Goal: Navigation & Orientation: Find specific page/section

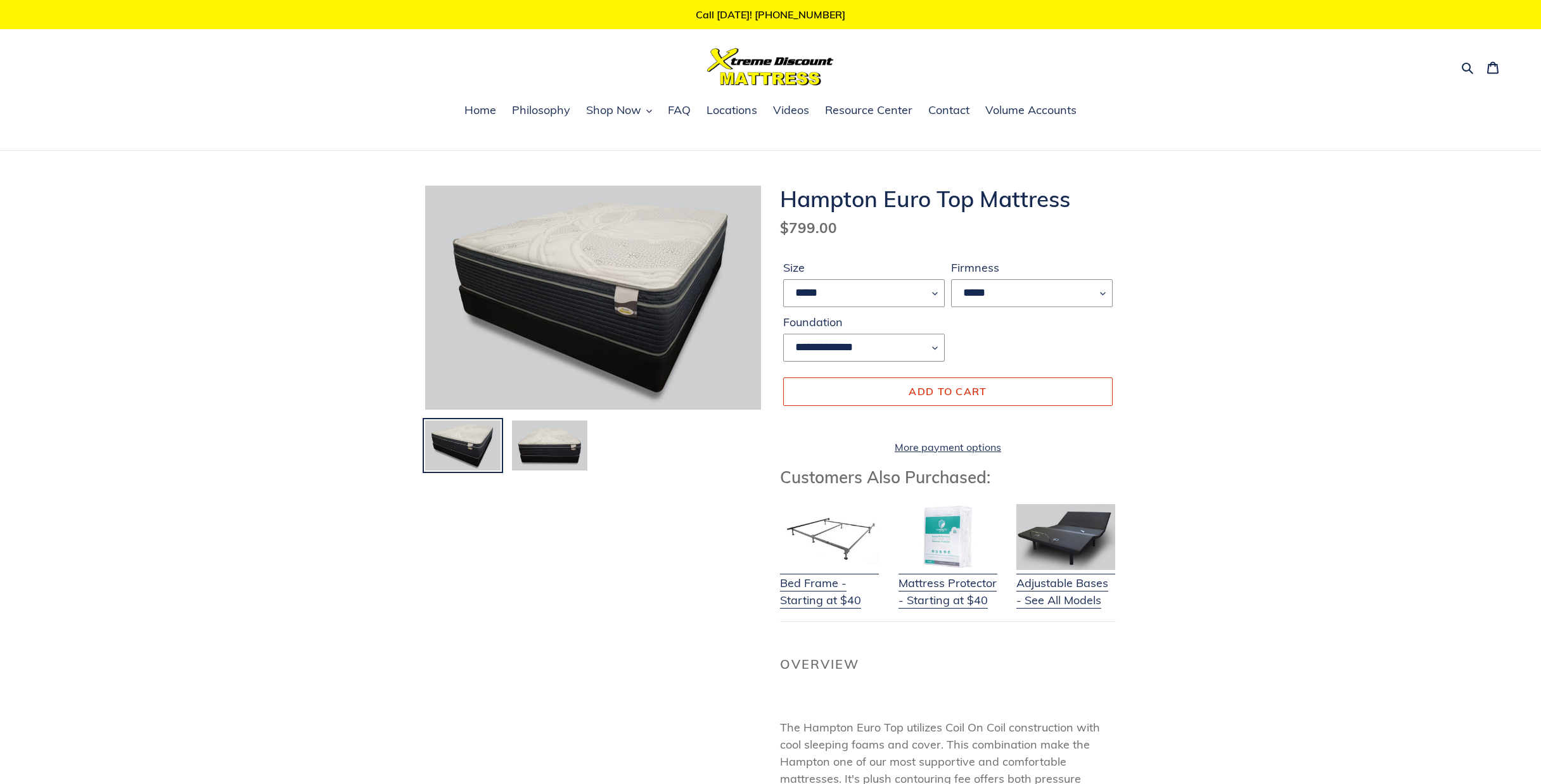
select select "*****"
click at [649, 110] on icon "button" at bounding box center [649, 110] width 6 height 6
click at [687, 108] on span "FAQ" at bounding box center [679, 109] width 23 height 15
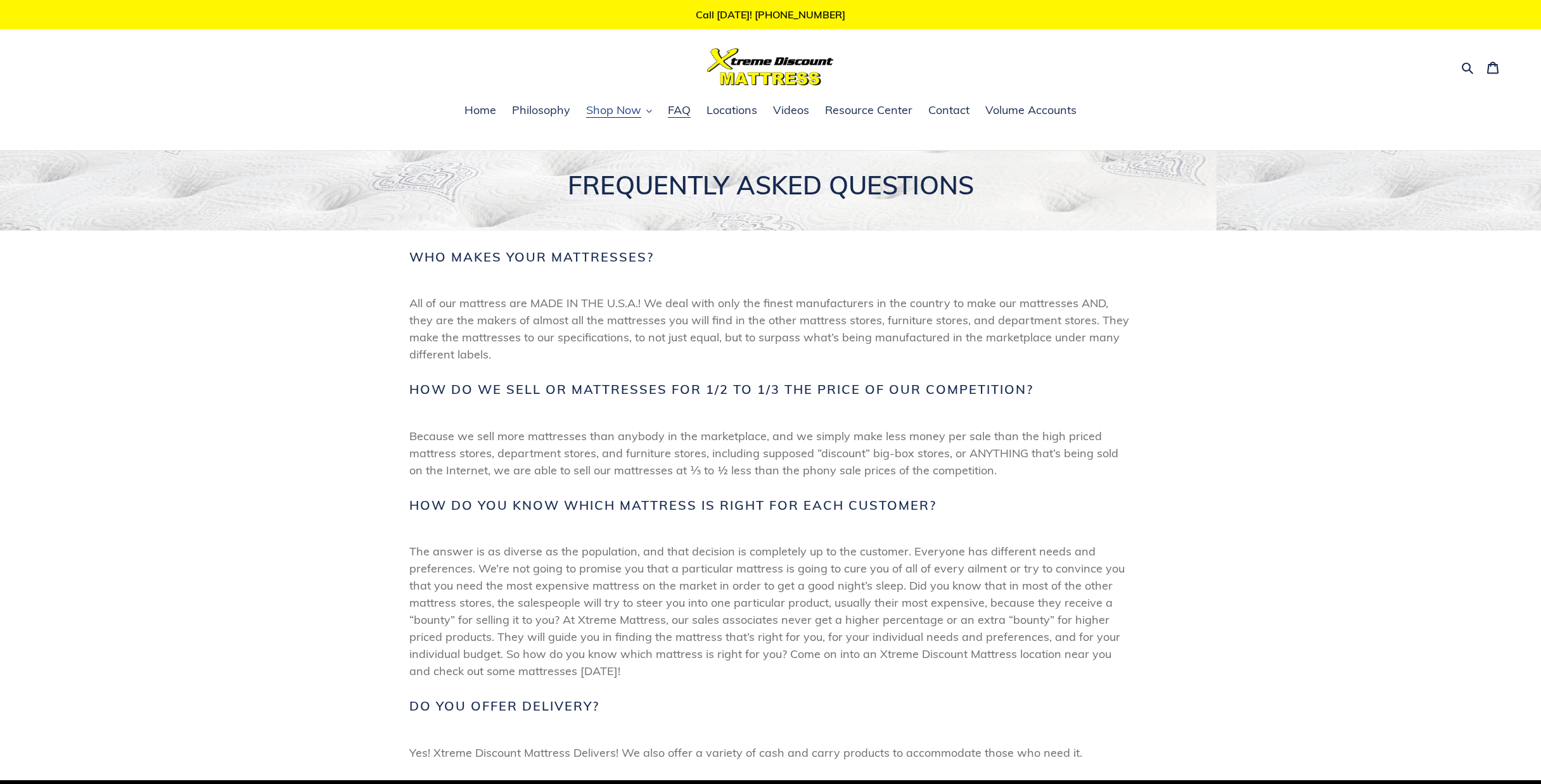
click at [646, 114] on button "Shop Now" at bounding box center [619, 111] width 78 height 19
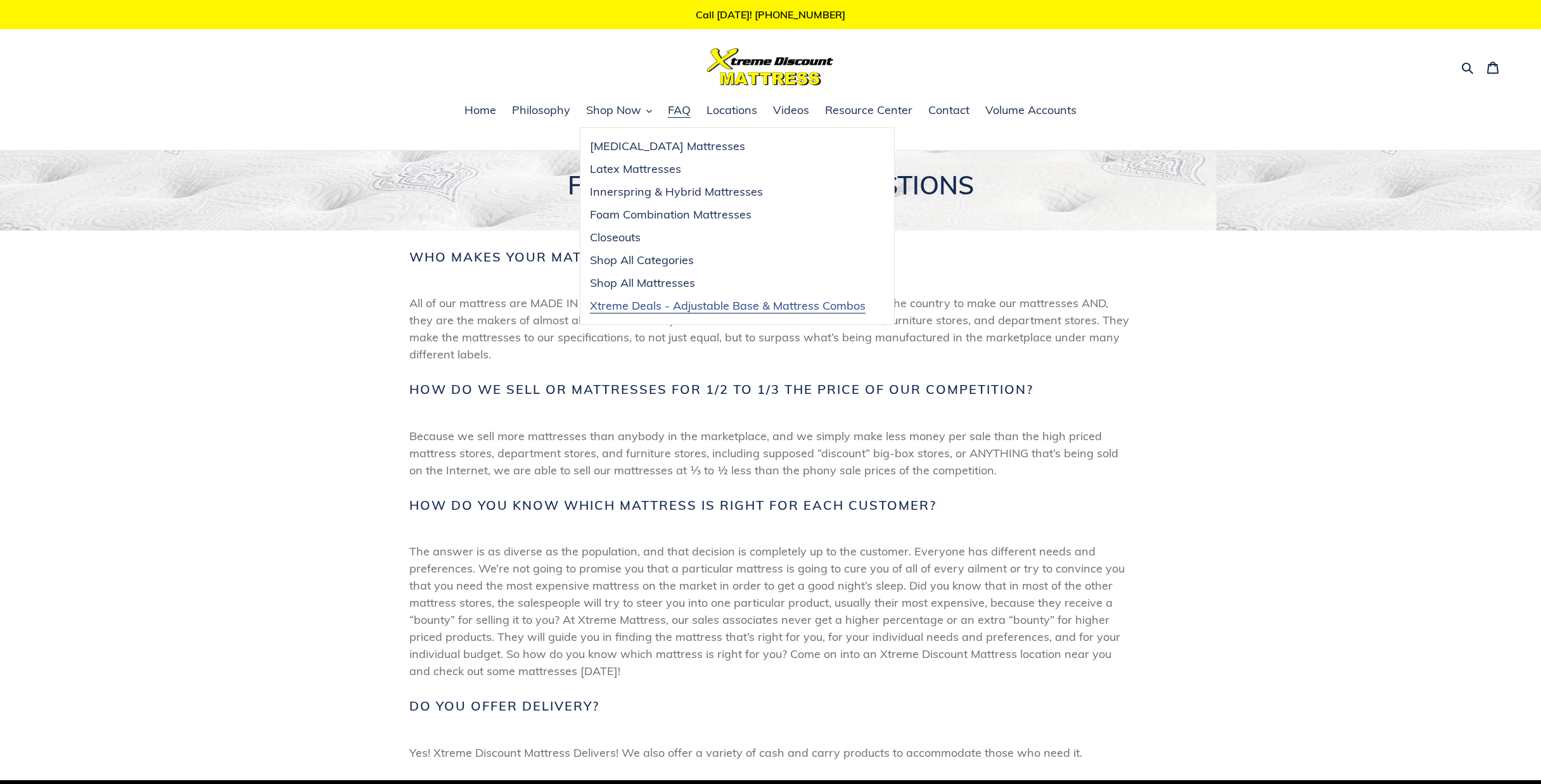
click at [703, 306] on span "Xtreme Deals - Adjustable Base & Mattress Combos" at bounding box center [727, 305] width 276 height 15
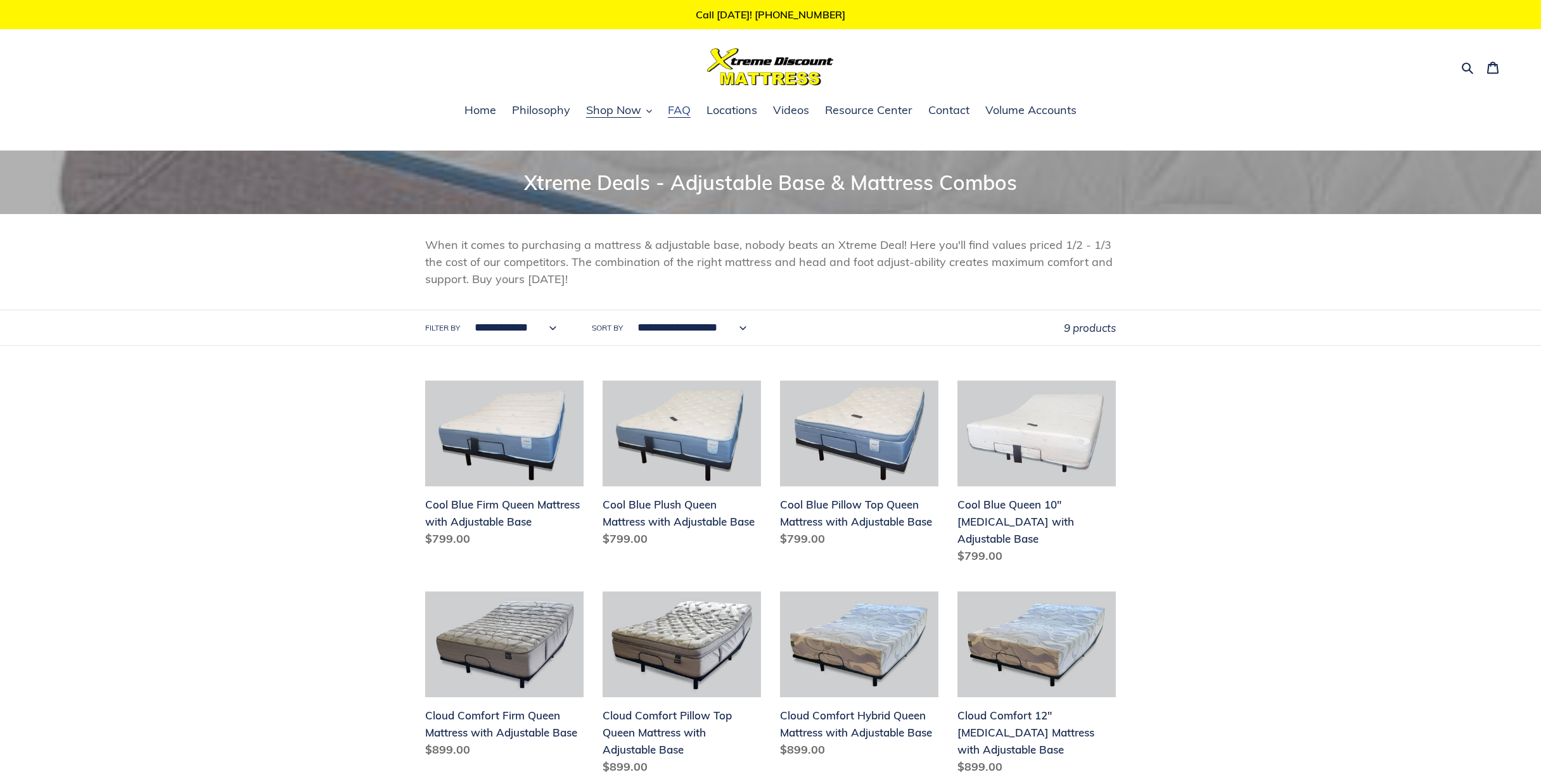
click at [683, 111] on span "FAQ" at bounding box center [679, 109] width 23 height 15
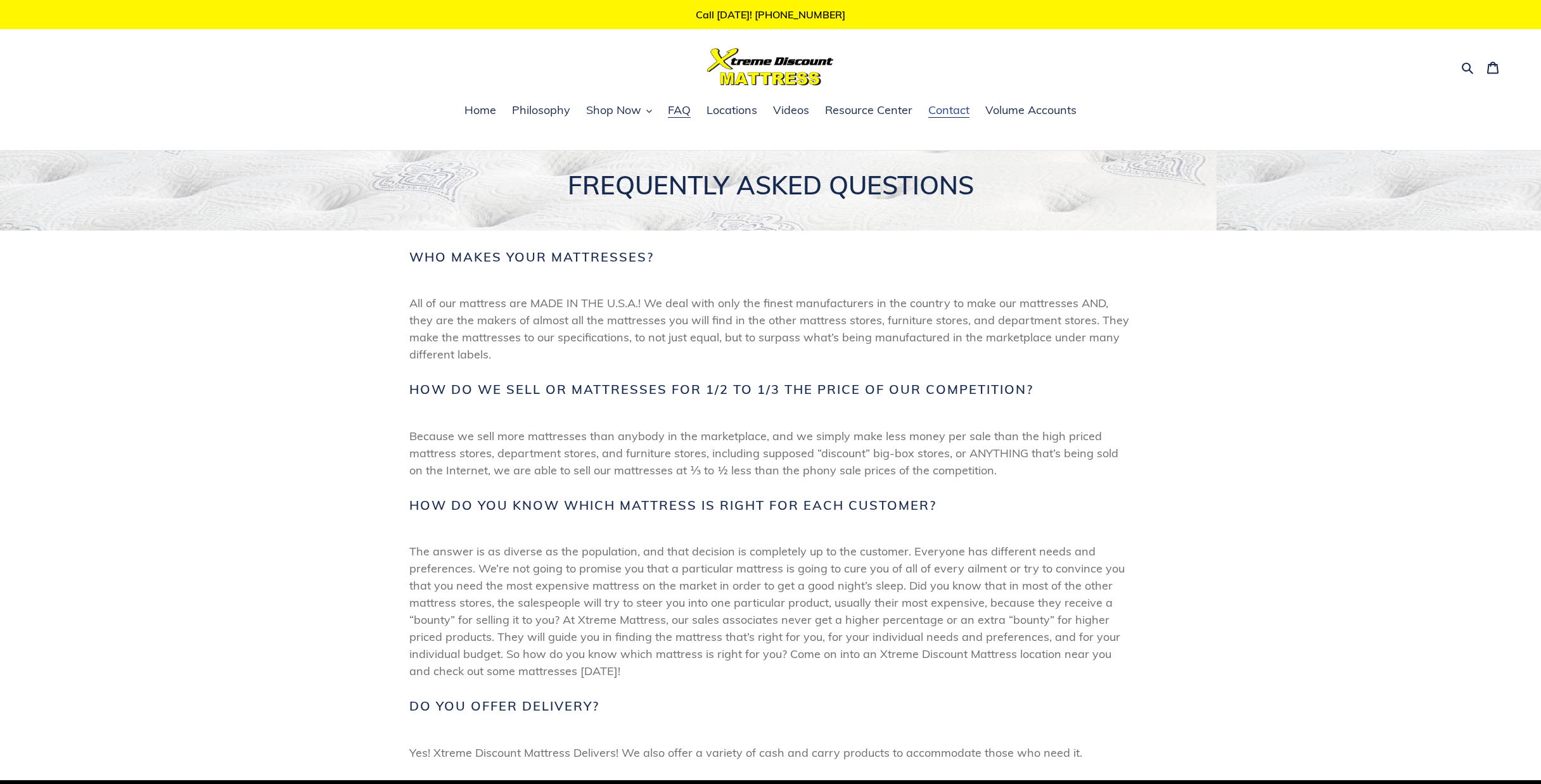
click at [940, 112] on span "Contact" at bounding box center [948, 109] width 41 height 15
